Goal: Information Seeking & Learning: Learn about a topic

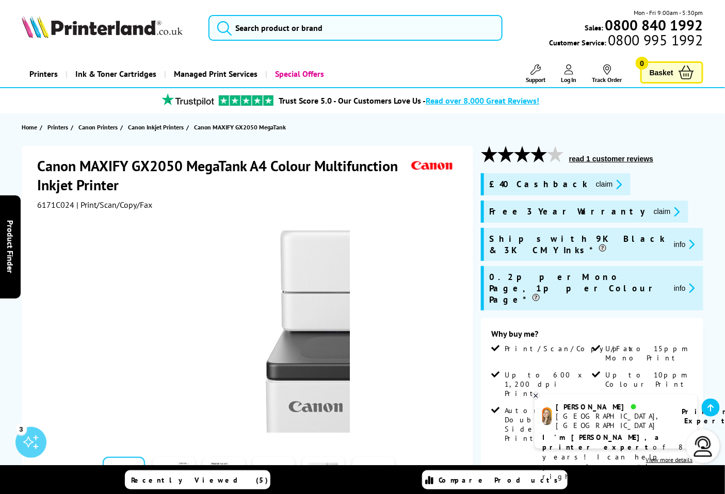
scroll to position [229, 0]
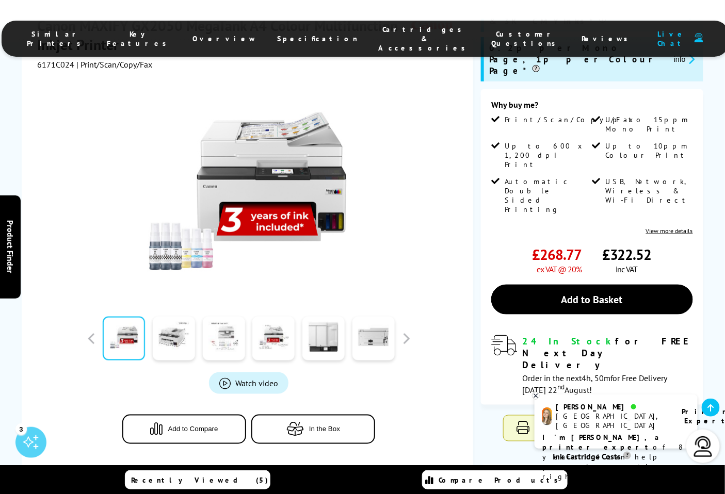
click at [224, 320] on link at bounding box center [224, 339] width 42 height 44
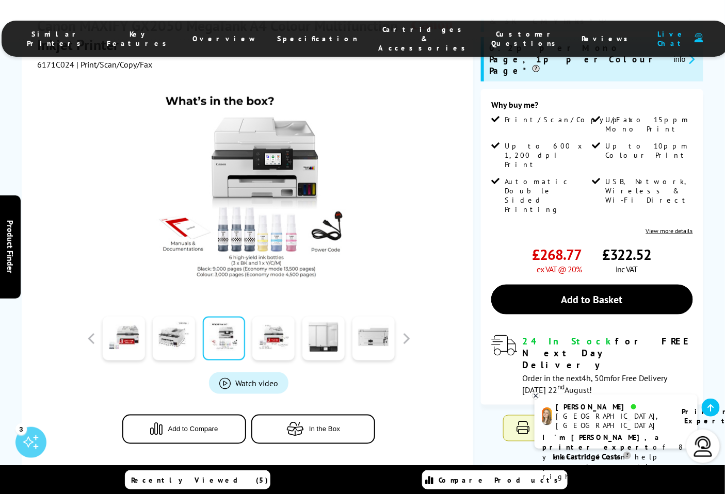
click at [277, 166] on img at bounding box center [249, 191] width 202 height 202
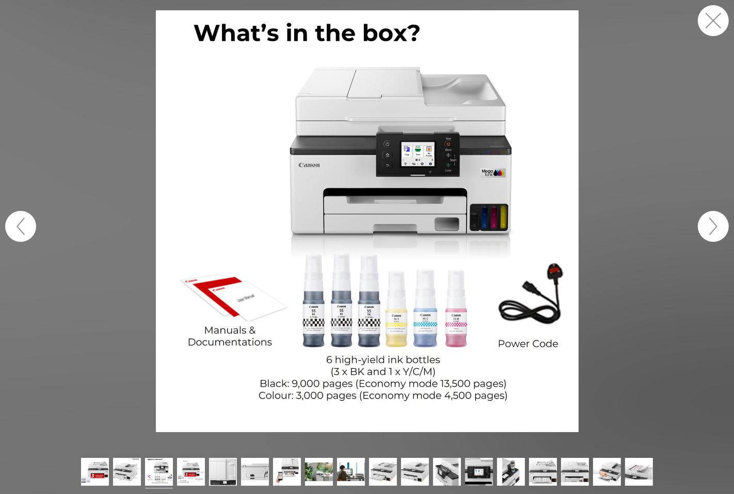
click at [285, 151] on img at bounding box center [367, 221] width 423 height 423
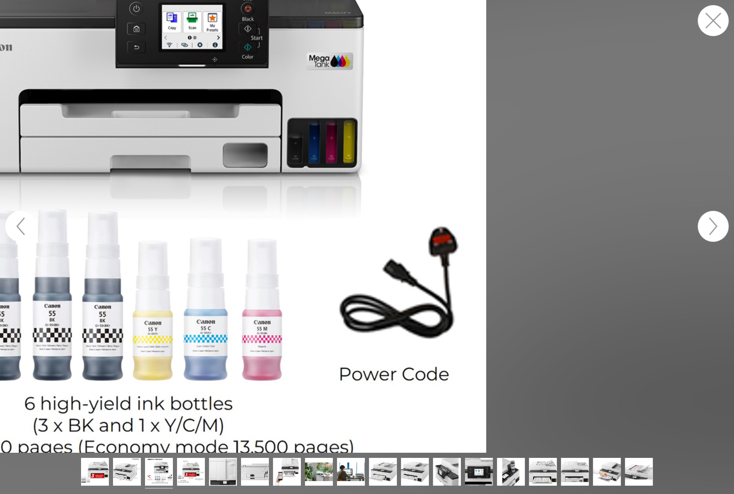
click at [387, 230] on figure at bounding box center [367, 226] width 734 height 453
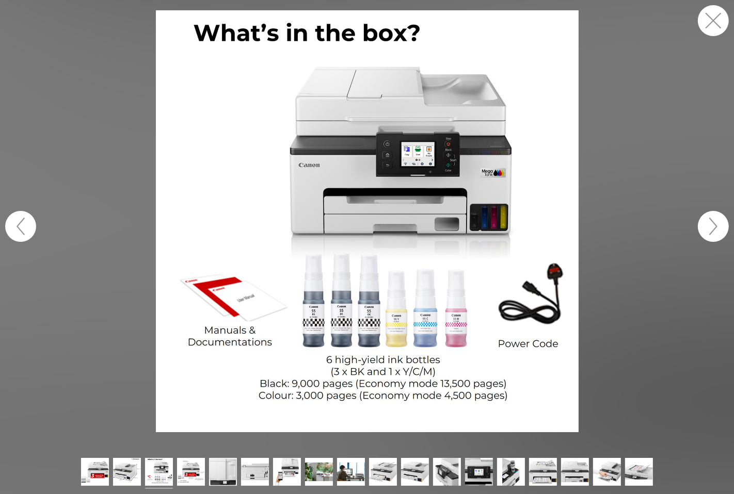
drag, startPoint x: 156, startPoint y: 473, endPoint x: 716, endPoint y: 13, distance: 724.0
click at [716, 13] on button "button" at bounding box center [713, 20] width 31 height 31
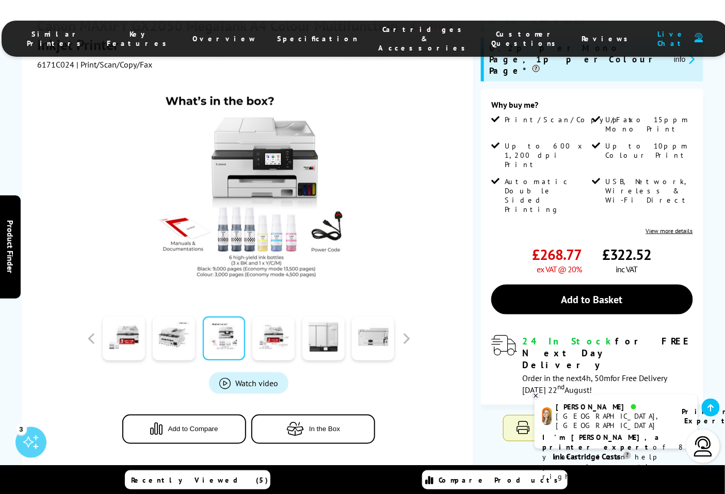
click at [717, 18] on div "Similar Printers Key Features Overview Specification Cartridges & Accessories C…" at bounding box center [362, 31] width 725 height 62
click at [271, 324] on link at bounding box center [273, 339] width 42 height 44
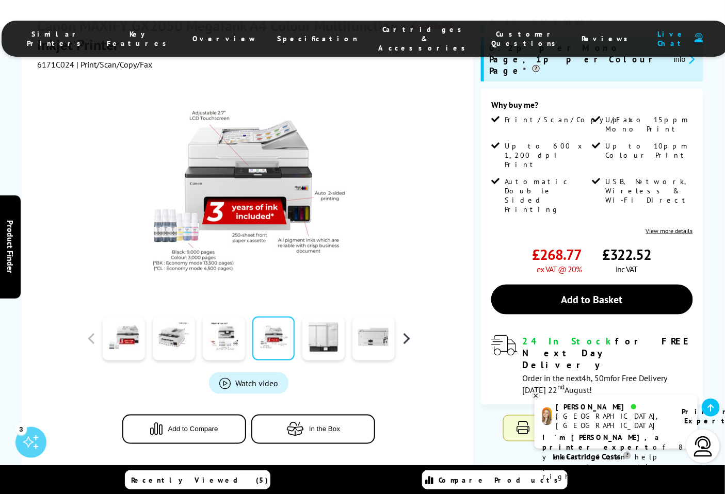
click at [403, 331] on button "button" at bounding box center [405, 338] width 15 height 15
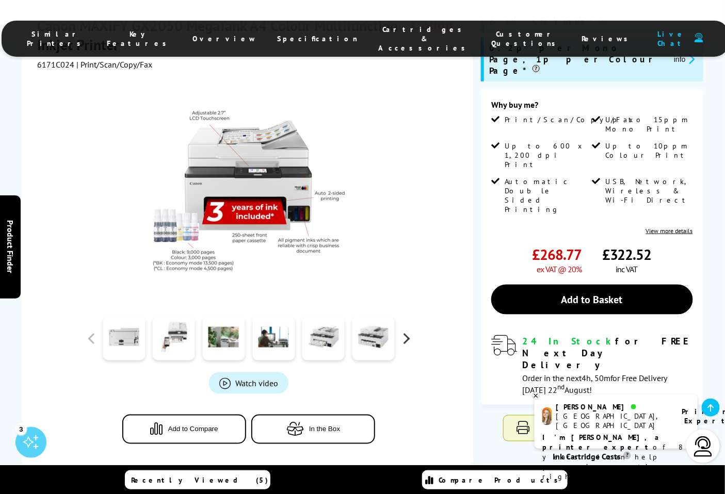
click at [404, 331] on button "button" at bounding box center [405, 338] width 15 height 15
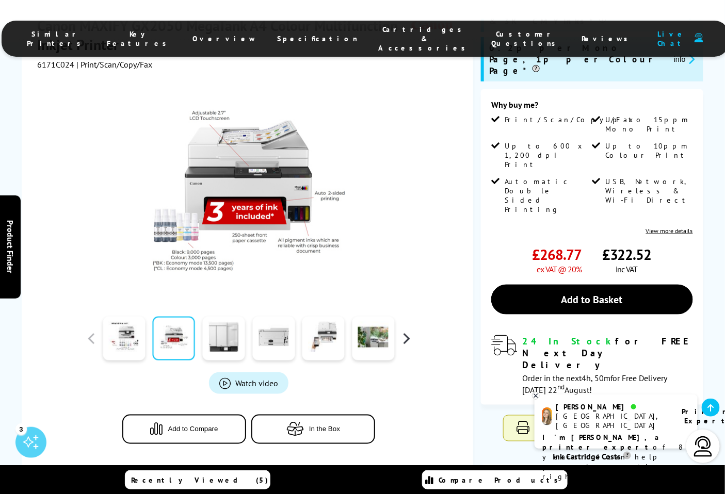
click at [404, 331] on button "button" at bounding box center [405, 338] width 15 height 15
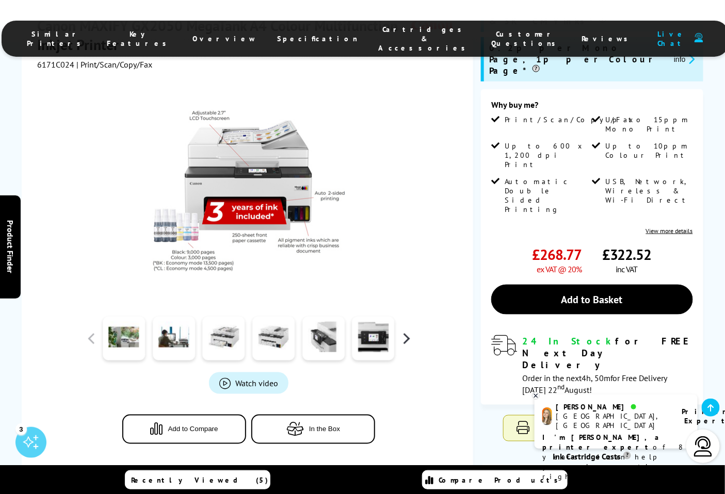
click at [404, 331] on button "button" at bounding box center [405, 338] width 15 height 15
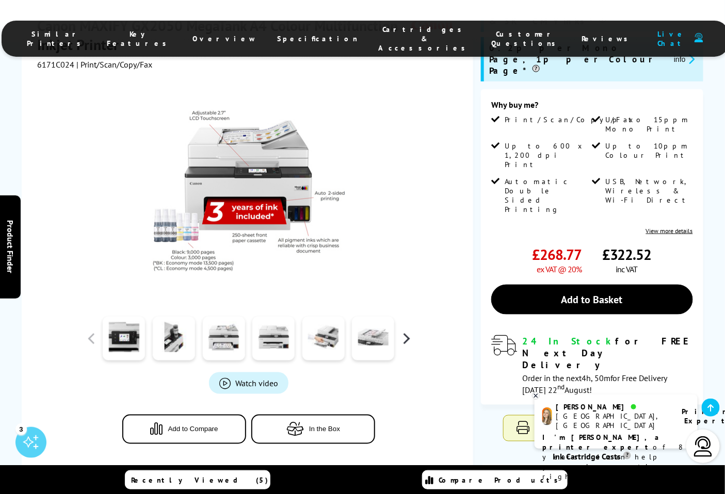
click at [404, 331] on button "button" at bounding box center [405, 338] width 15 height 15
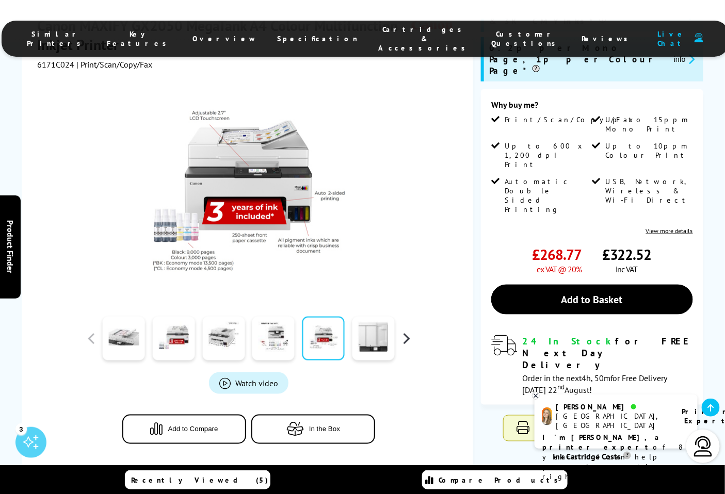
click at [404, 331] on button "button" at bounding box center [405, 338] width 15 height 15
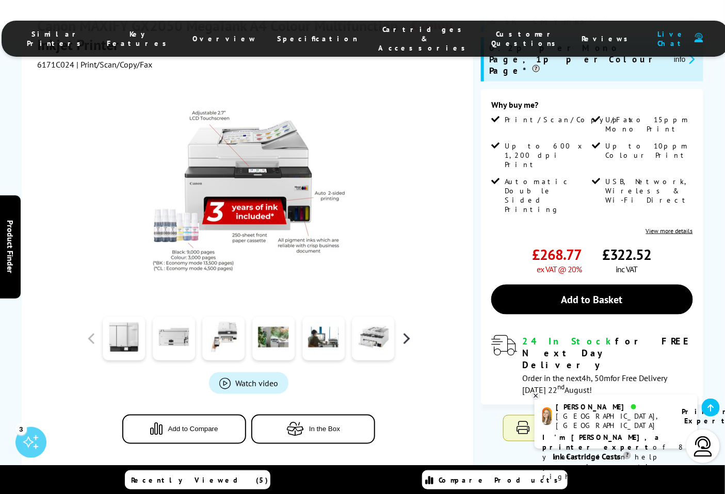
click at [404, 331] on button "button" at bounding box center [405, 338] width 15 height 15
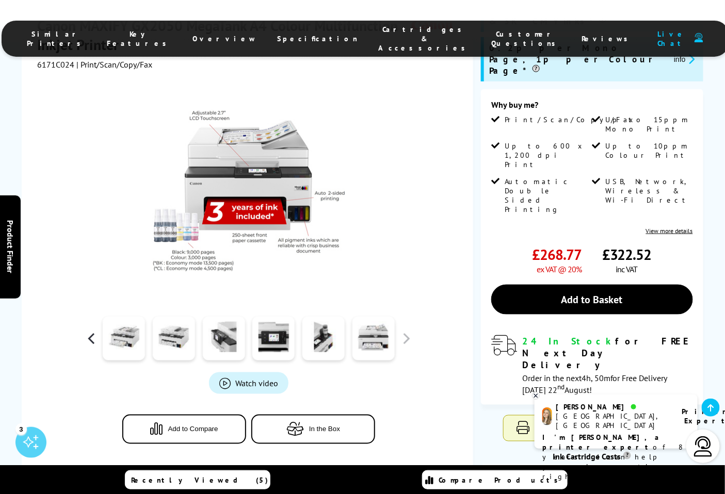
click at [93, 331] on button "button" at bounding box center [91, 338] width 15 height 15
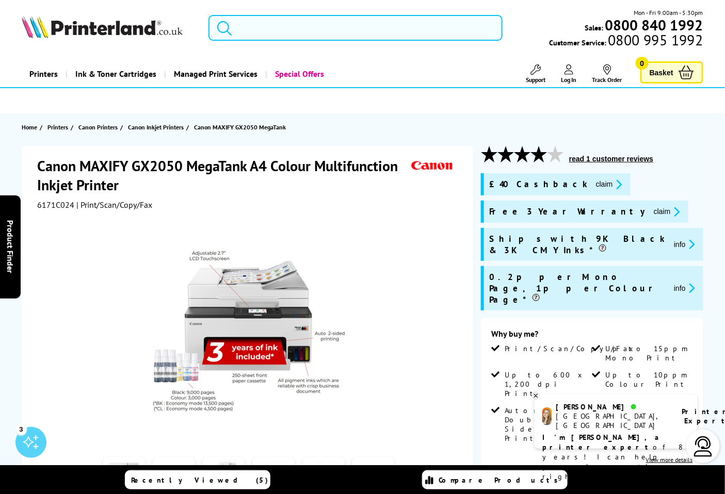
click at [339, 34] on input "search" at bounding box center [355, 28] width 295 height 26
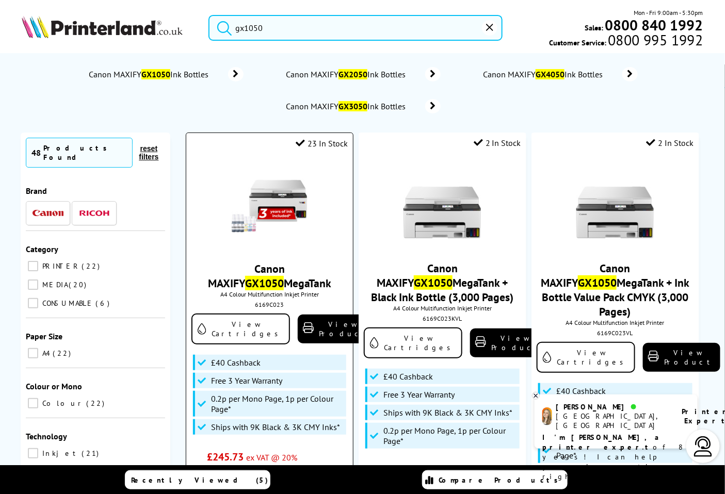
type input "gx1050"
click at [279, 193] on img at bounding box center [269, 205] width 77 height 77
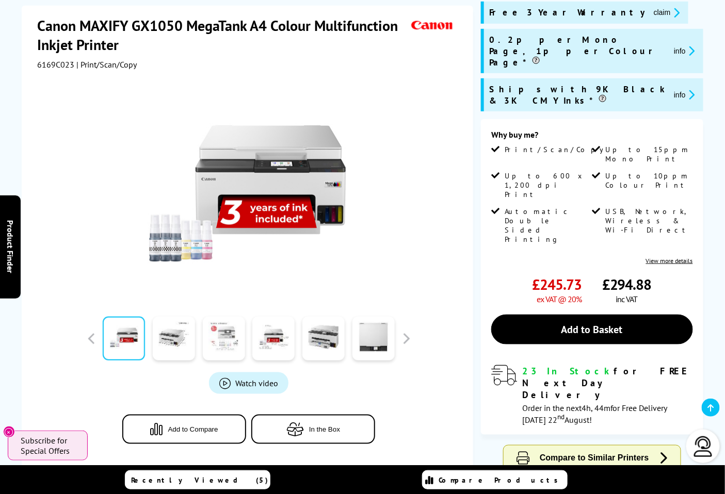
click at [222, 336] on link at bounding box center [224, 339] width 42 height 44
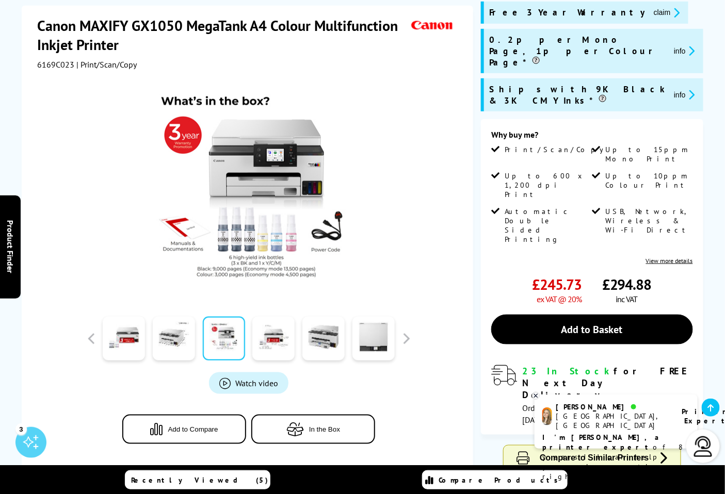
click at [278, 243] on img at bounding box center [249, 191] width 202 height 202
